Goal: Information Seeking & Learning: Check status

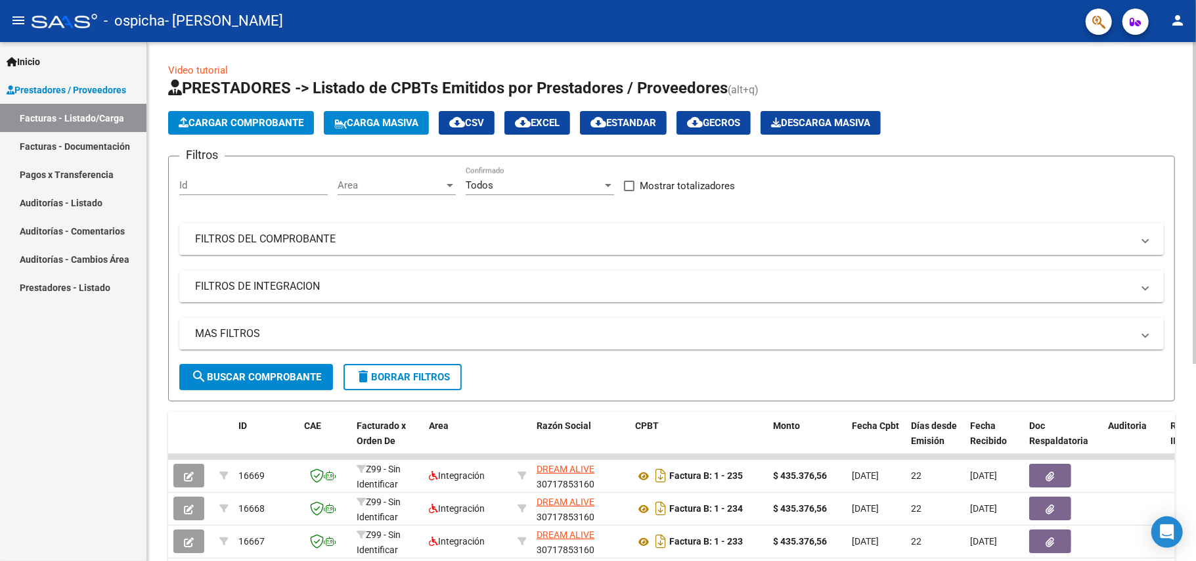
scroll to position [319, 0]
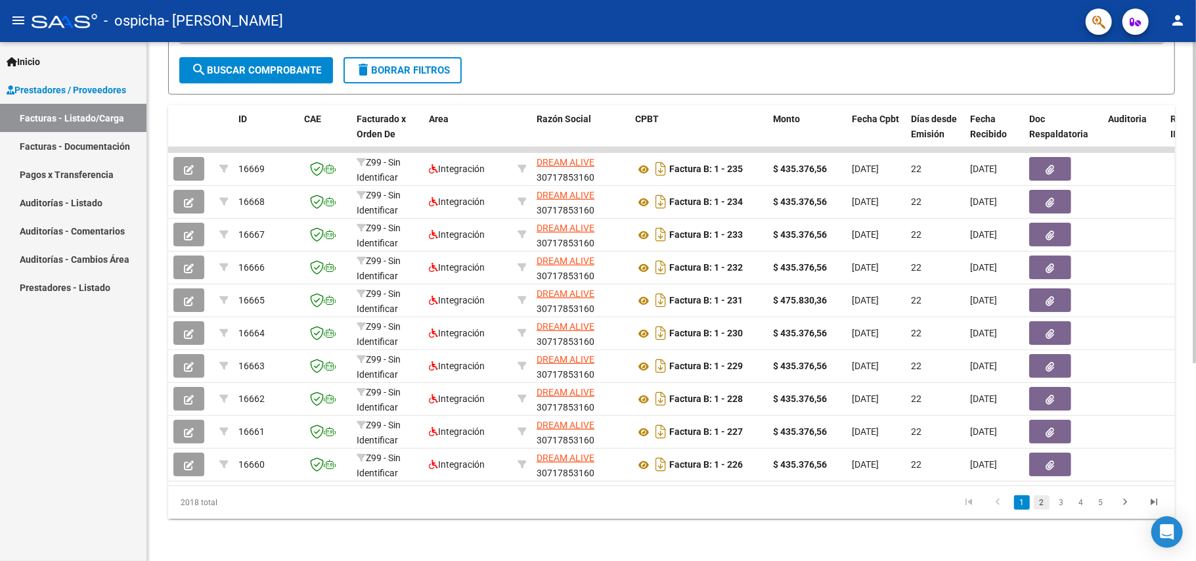
click at [1045, 506] on link "2" at bounding box center [1042, 502] width 16 height 14
click at [1062, 505] on link "3" at bounding box center [1062, 502] width 16 height 14
click at [1078, 502] on link "4" at bounding box center [1082, 502] width 16 height 14
click at [1078, 503] on link "5" at bounding box center [1082, 502] width 16 height 14
click at [1081, 503] on link "6" at bounding box center [1082, 502] width 16 height 14
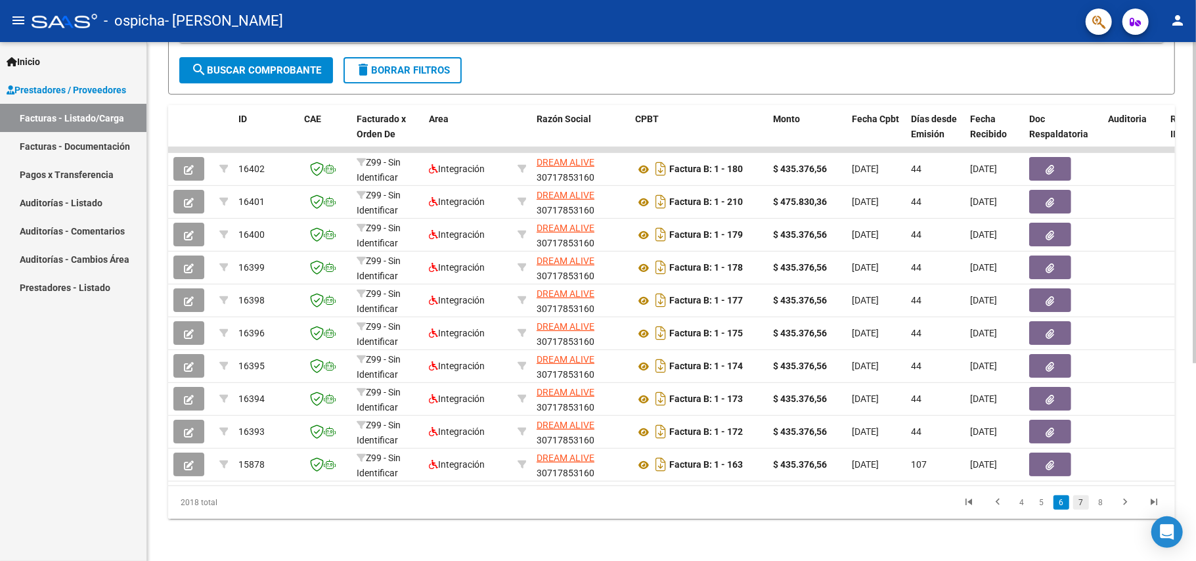
click at [1079, 501] on link "7" at bounding box center [1082, 502] width 16 height 14
click at [1083, 503] on link "8" at bounding box center [1082, 502] width 16 height 14
click at [1039, 503] on link "7" at bounding box center [1041, 502] width 16 height 14
click at [1044, 503] on link "6" at bounding box center [1042, 502] width 16 height 14
click at [1042, 503] on link "5" at bounding box center [1042, 502] width 16 height 14
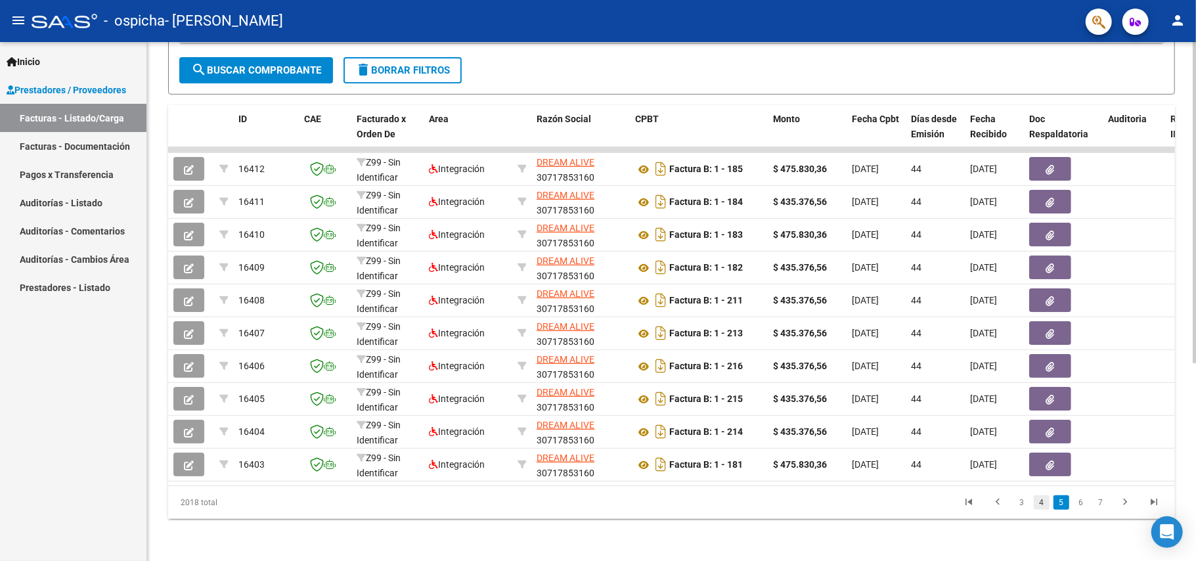
click at [1042, 503] on link "4" at bounding box center [1042, 502] width 16 height 14
click at [1039, 502] on link "3" at bounding box center [1042, 502] width 16 height 14
click at [1038, 502] on link "2" at bounding box center [1042, 502] width 16 height 14
click at [1020, 505] on link "1" at bounding box center [1022, 502] width 16 height 14
